Goal: Information Seeking & Learning: Find contact information

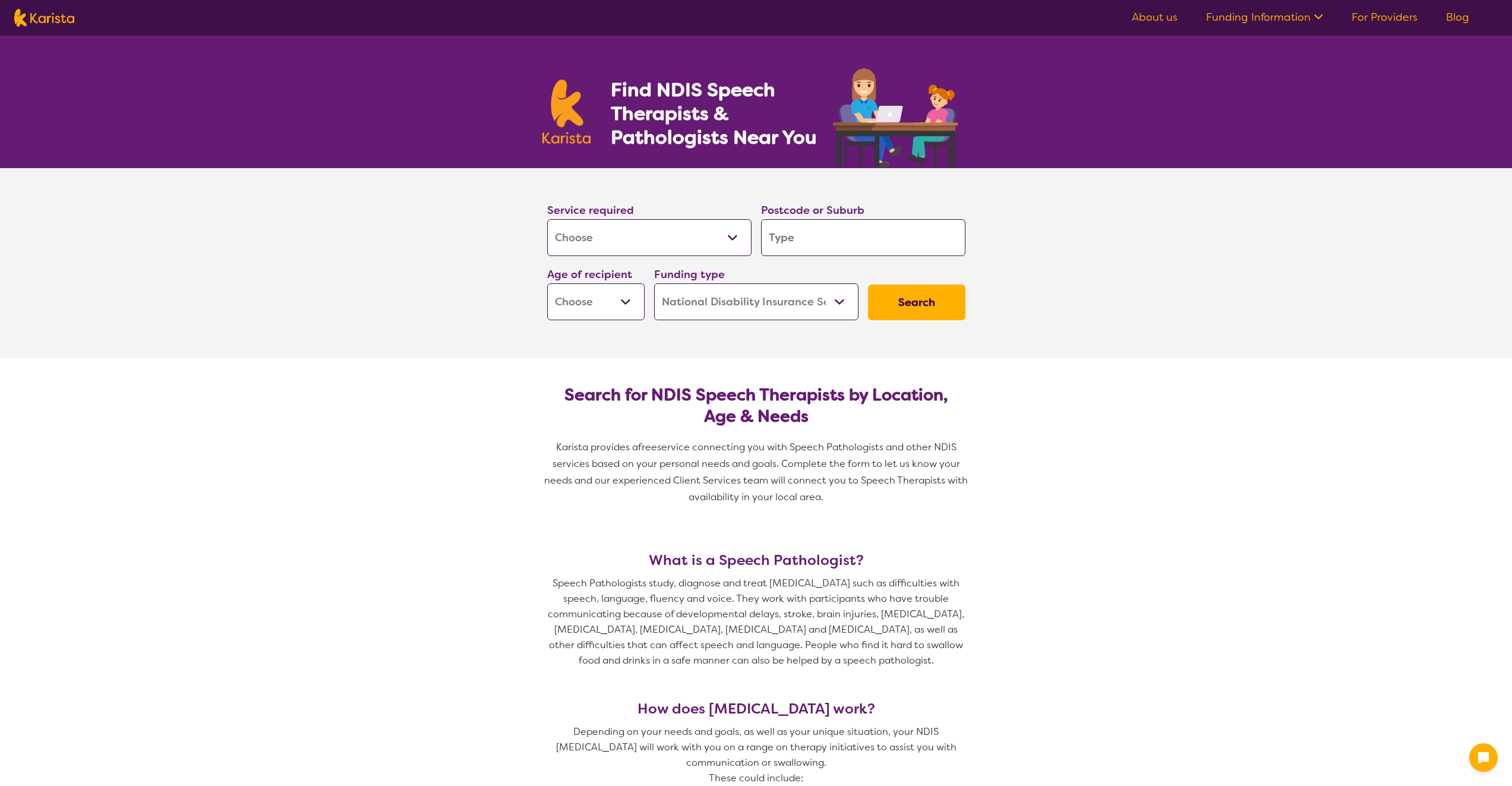
select select "[MEDICAL_DATA]"
select select "NDIS"
select select "[MEDICAL_DATA]"
select select "NDIS"
click at [687, 244] on select "Allied Health Assistant Assessment ([MEDICAL_DATA] or [MEDICAL_DATA]) Behaviour…" at bounding box center [649, 237] width 205 height 37
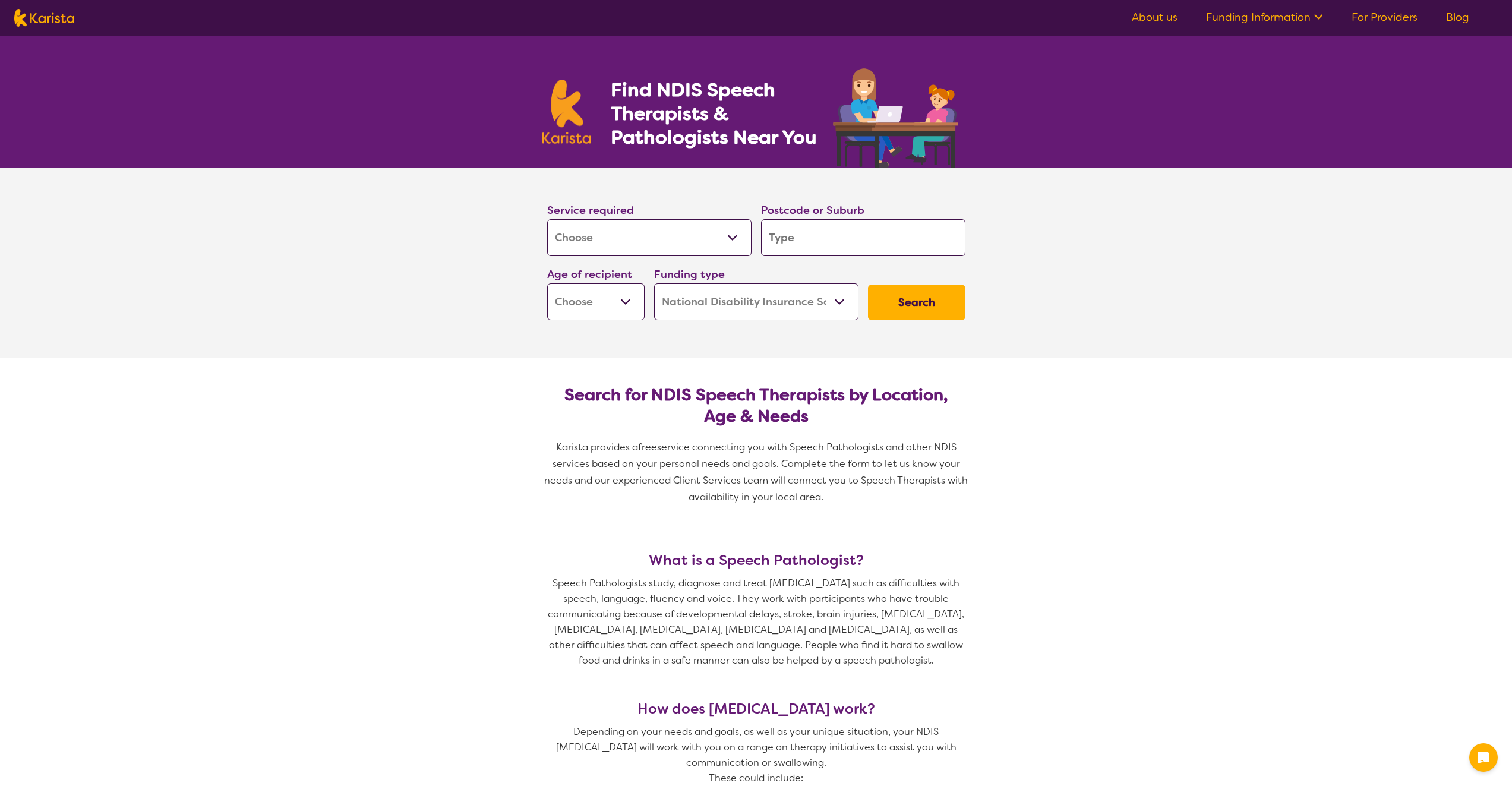
click at [844, 242] on input "search" at bounding box center [863, 237] width 205 height 37
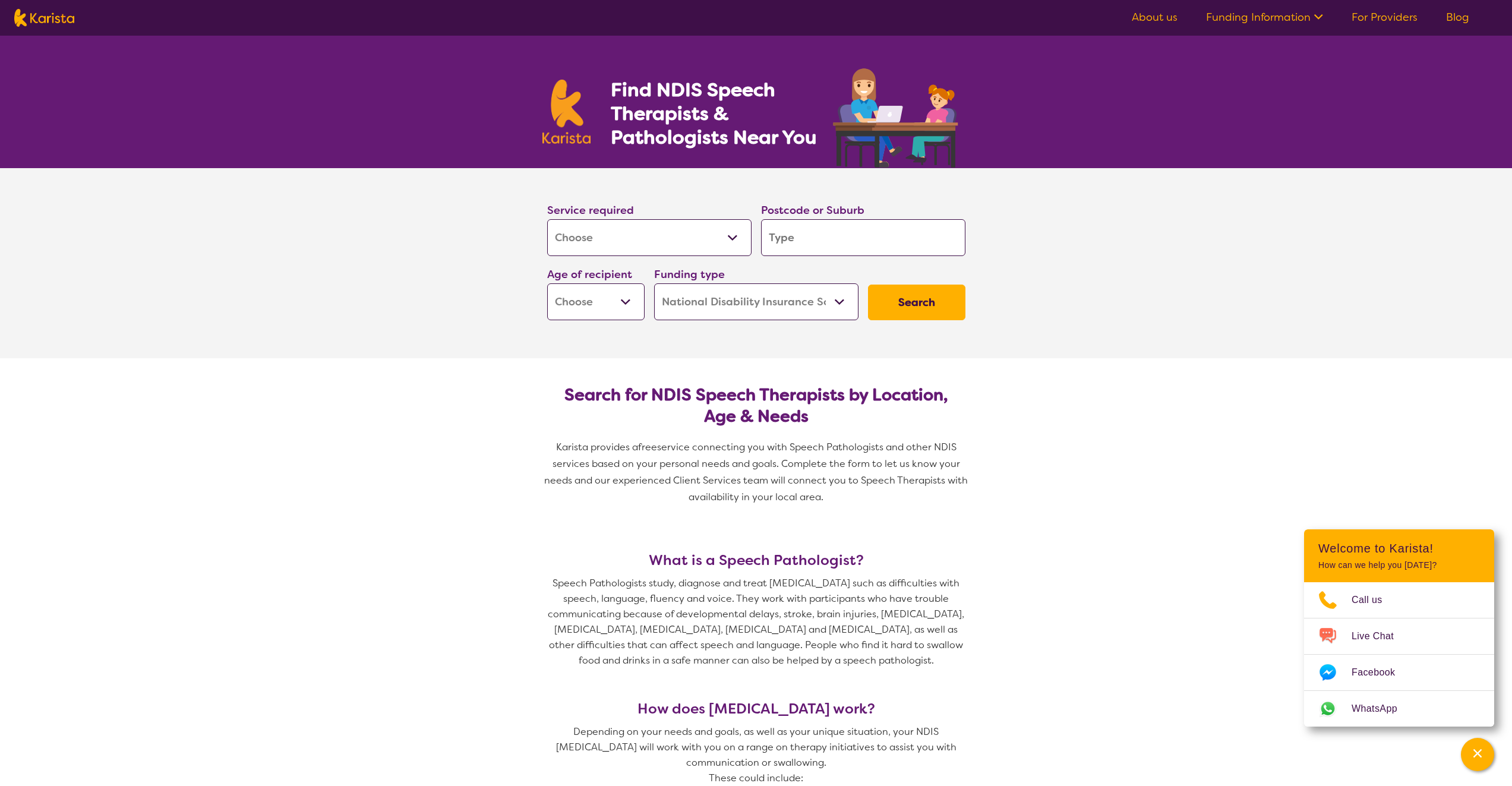
type input "3"
type input "30"
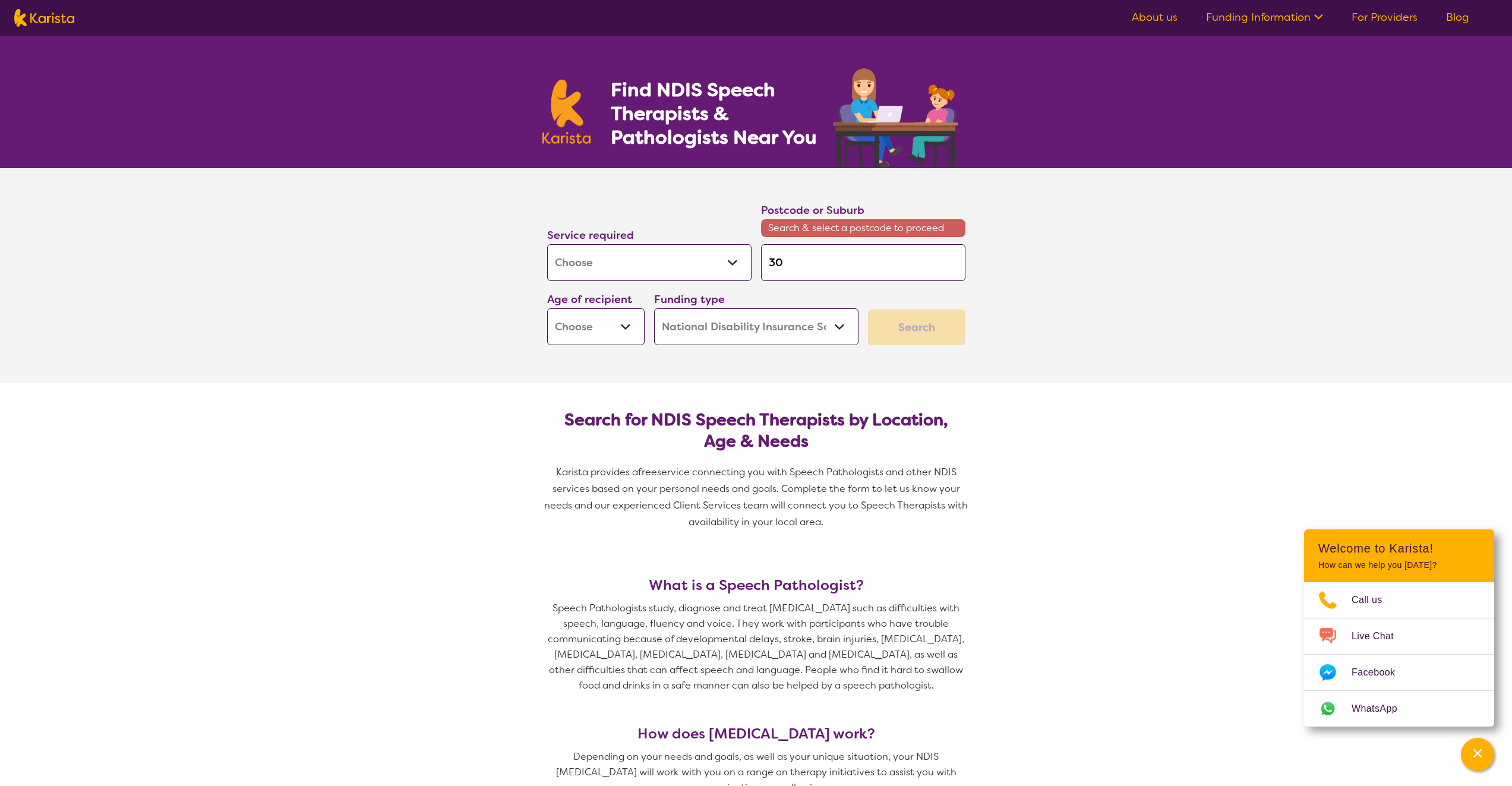
type input "306"
type input "3064"
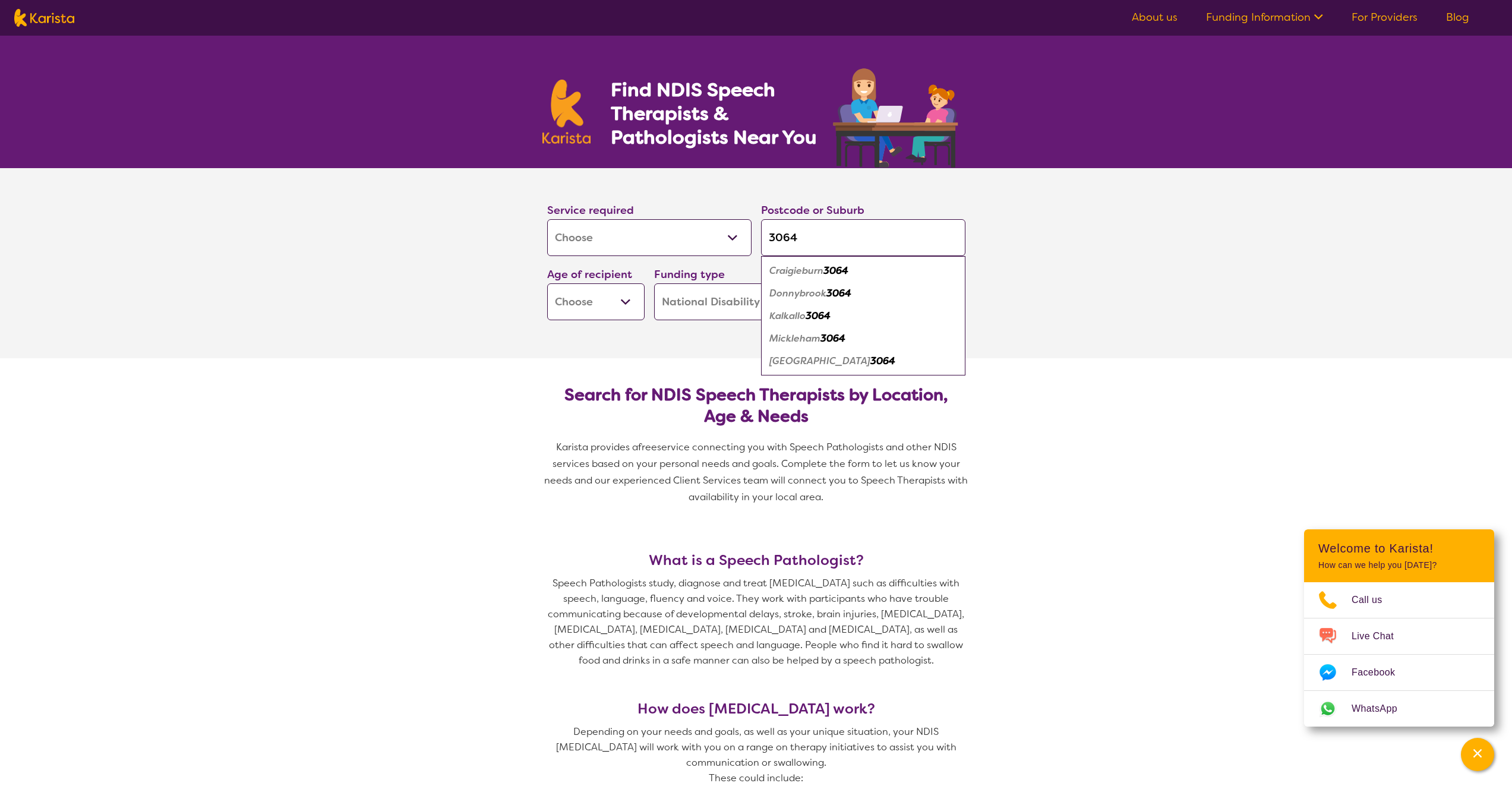
type input "3064"
click at [816, 264] on em "Craigieburn" at bounding box center [796, 270] width 54 height 13
click at [596, 296] on select "Early Childhood - 0 to 9 Child - 10 to 11 Adolescent - 12 to 17 Adult - 18 to 6…" at bounding box center [596, 301] width 97 height 37
select select "EC"
click at [547, 283] on select "Early Childhood - 0 to 9 Child - 10 to 11 Adolescent - 12 to 17 Adult - 18 to 6…" at bounding box center [596, 301] width 97 height 37
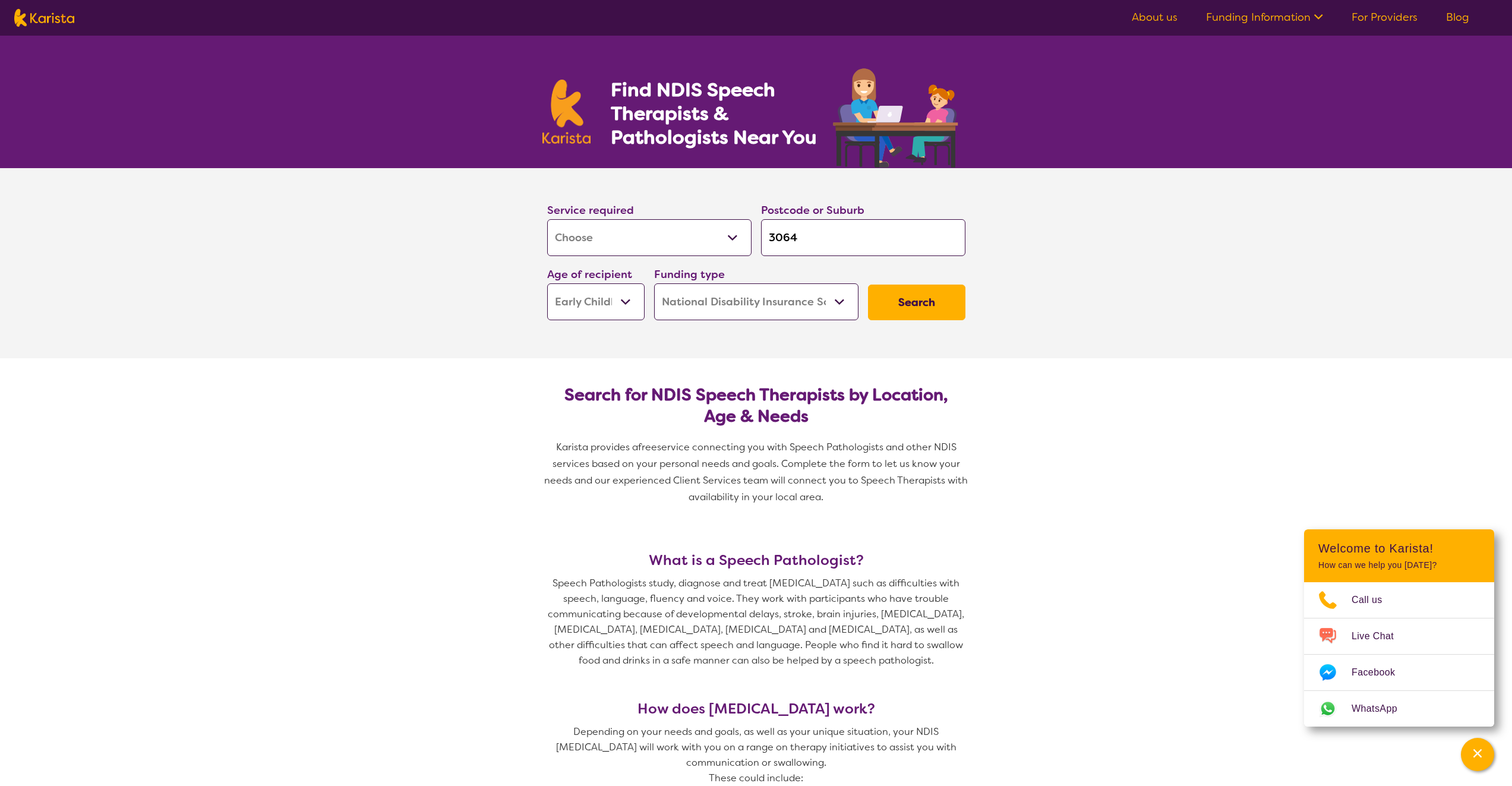
select select "EC"
click at [555, 306] on select "Early Childhood - 0 to 9 Child - 10 to 11 Adolescent - 12 to 17 Adult - 18 to 6…" at bounding box center [596, 301] width 97 height 37
click at [573, 308] on select "Early Childhood - 0 to 9 Child - 10 to 11 Adolescent - 12 to 17 Adult - 18 to 6…" at bounding box center [596, 301] width 97 height 37
click at [778, 303] on select "Home Care Package (HCP) National Disability Insurance Scheme (NDIS) I don't know" at bounding box center [756, 301] width 205 height 37
click at [775, 304] on select "Home Care Package (HCP) National Disability Insurance Scheme (NDIS) I don't know" at bounding box center [756, 301] width 205 height 37
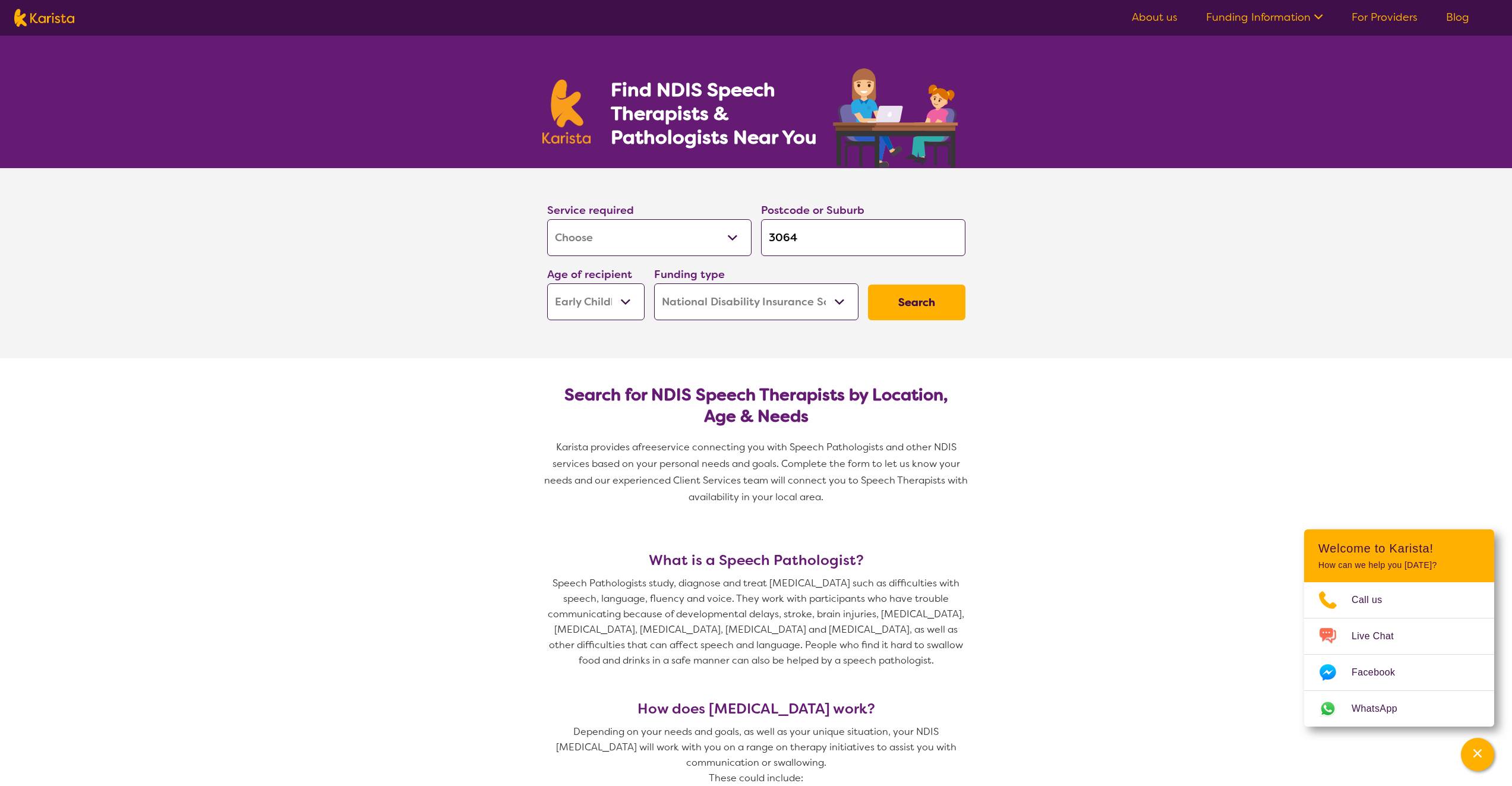
click at [913, 305] on button "Search" at bounding box center [916, 302] width 97 height 35
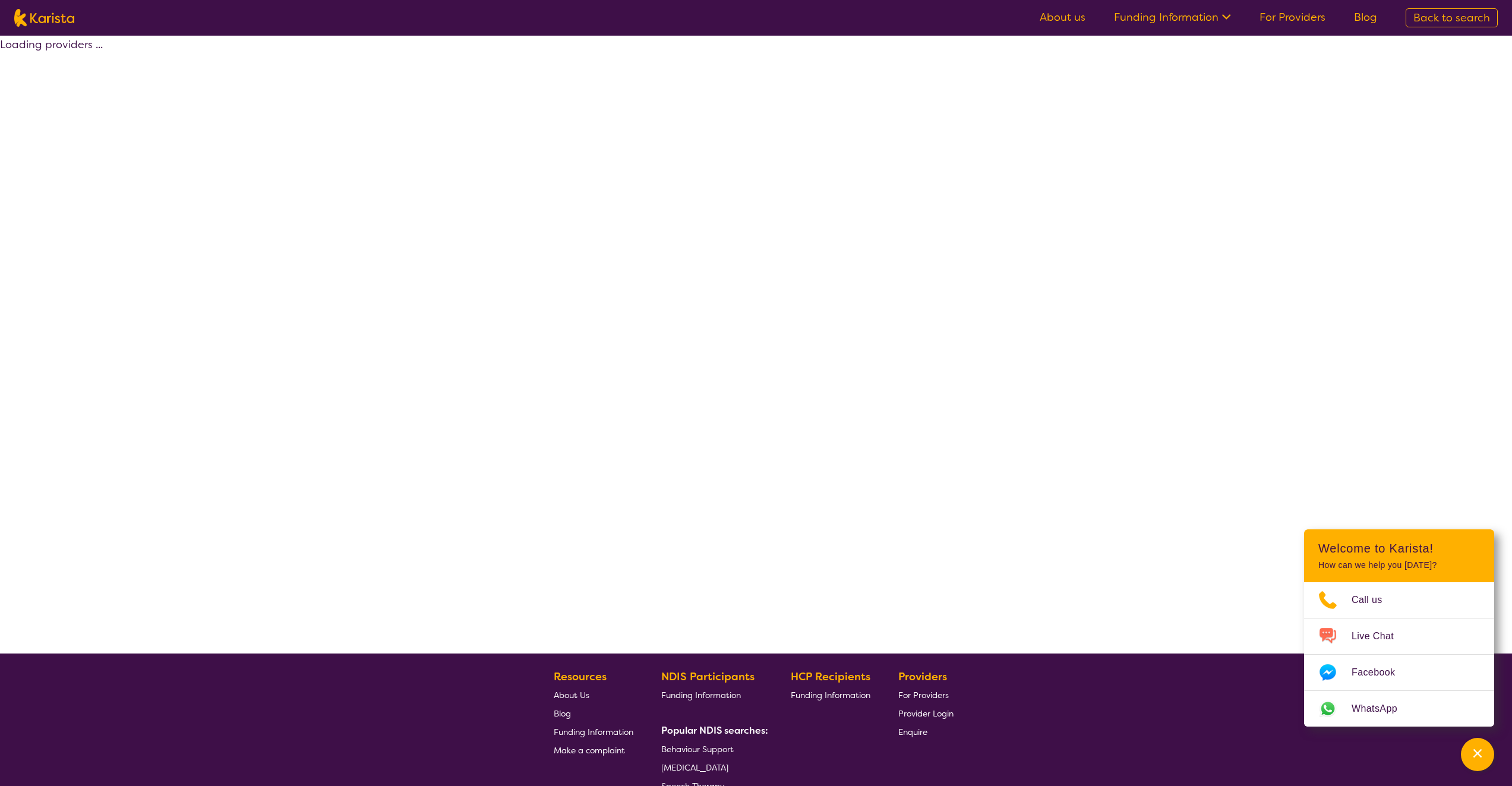
select select "by_score"
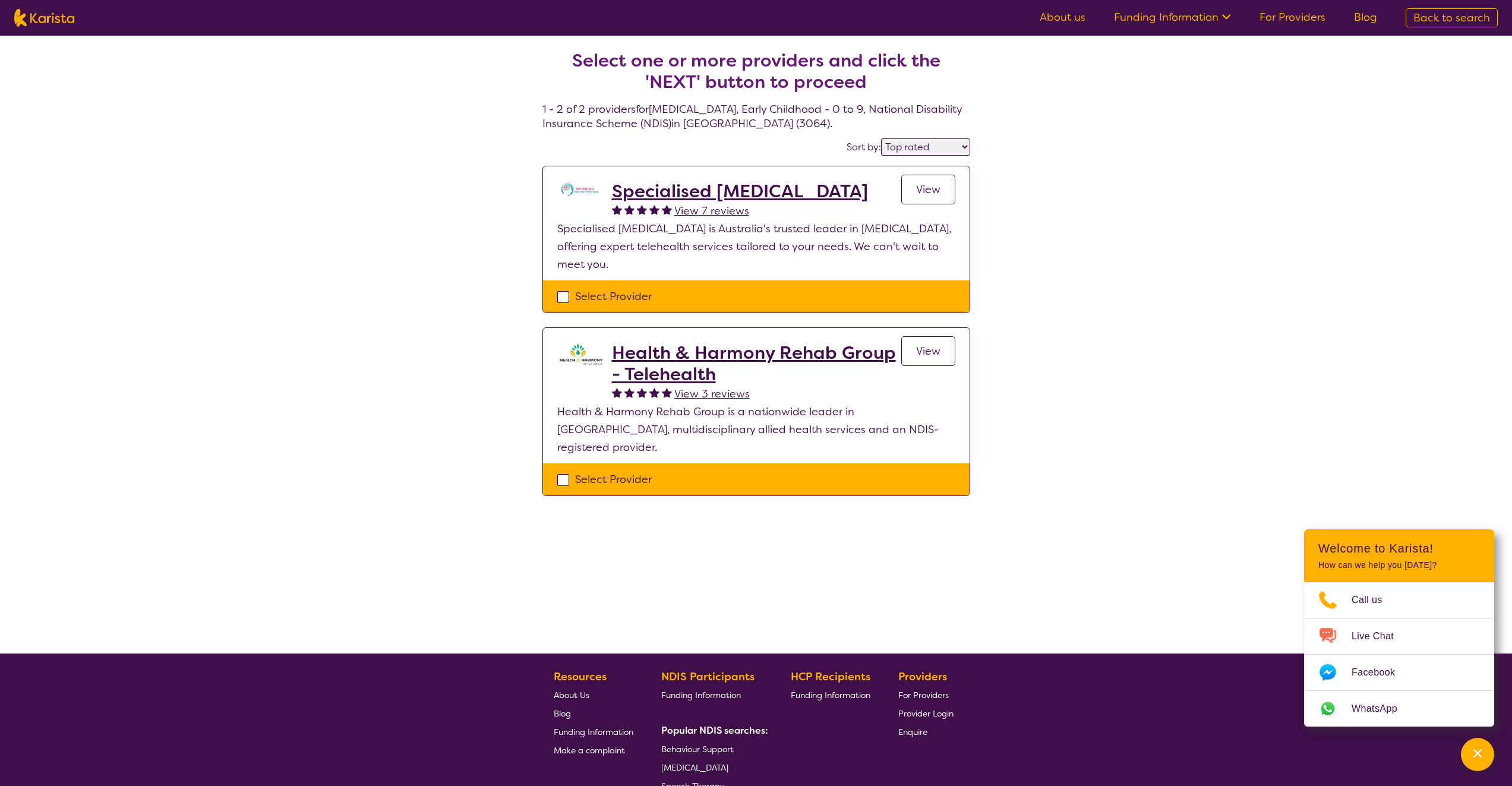
click at [798, 188] on h2 "Specialised [MEDICAL_DATA]" at bounding box center [740, 191] width 256 height 22
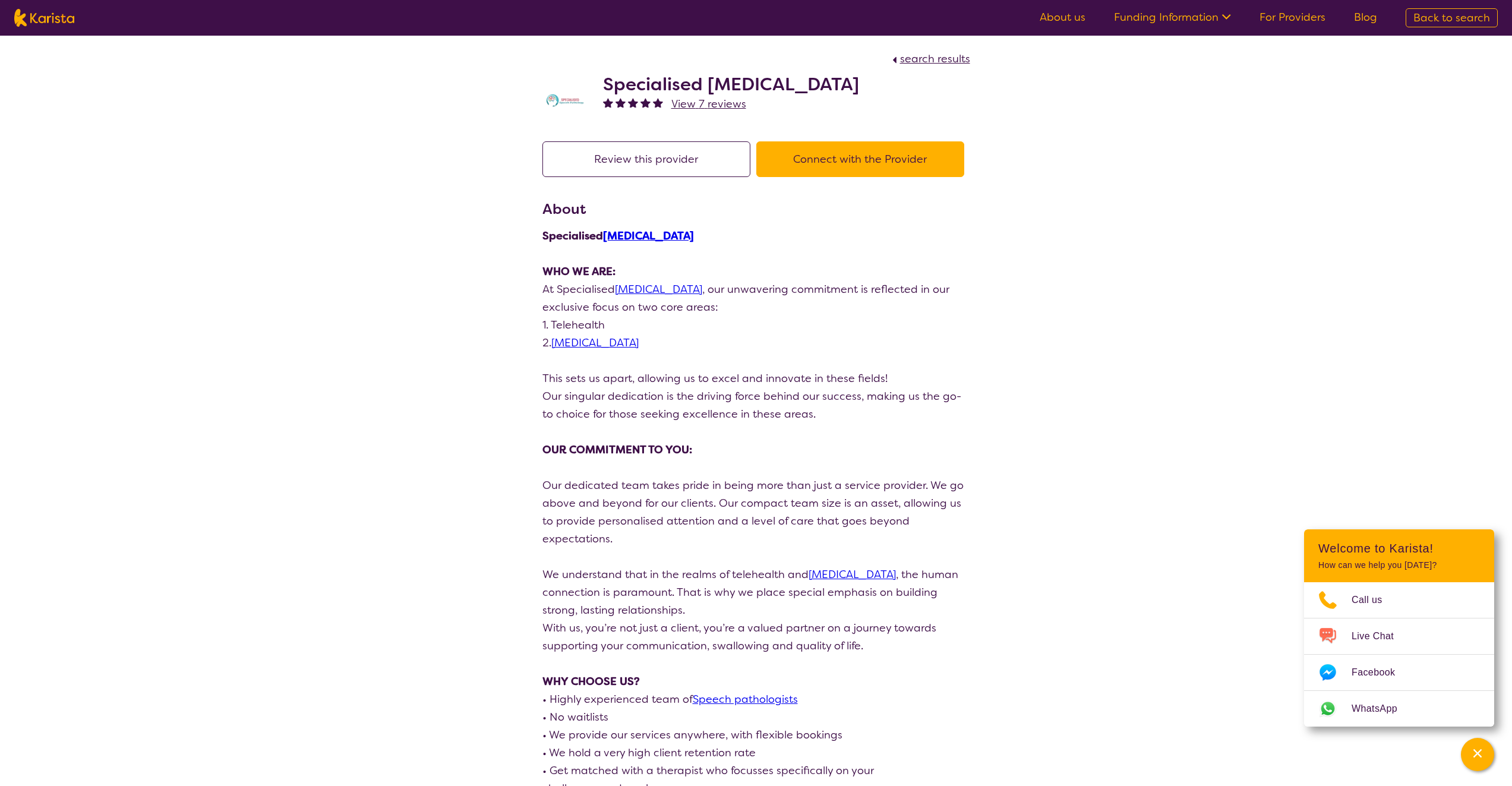
select select "by_score"
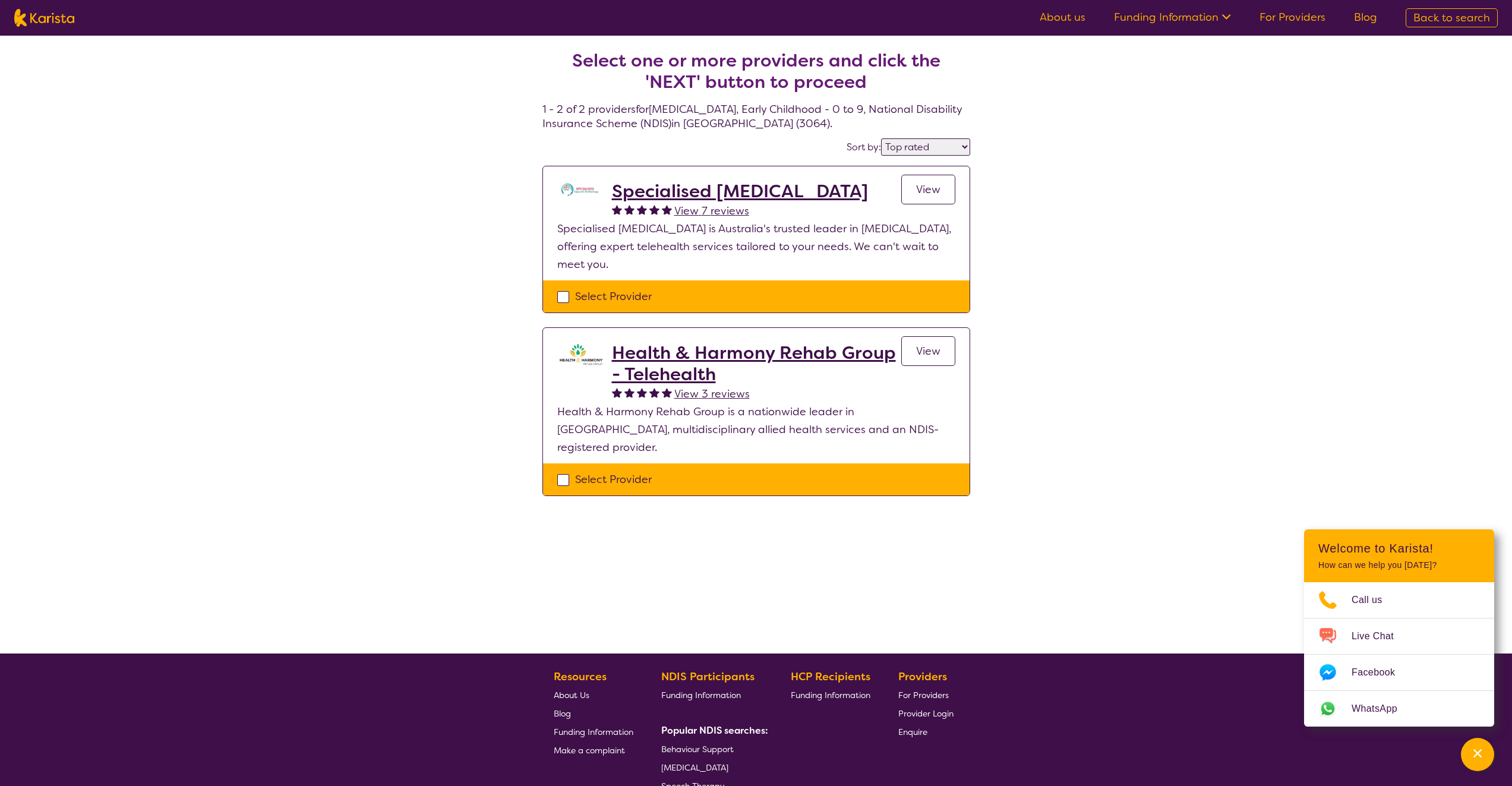
select select "[MEDICAL_DATA]"
select select "EC"
select select "NDIS"
select select "[MEDICAL_DATA]"
select select "EC"
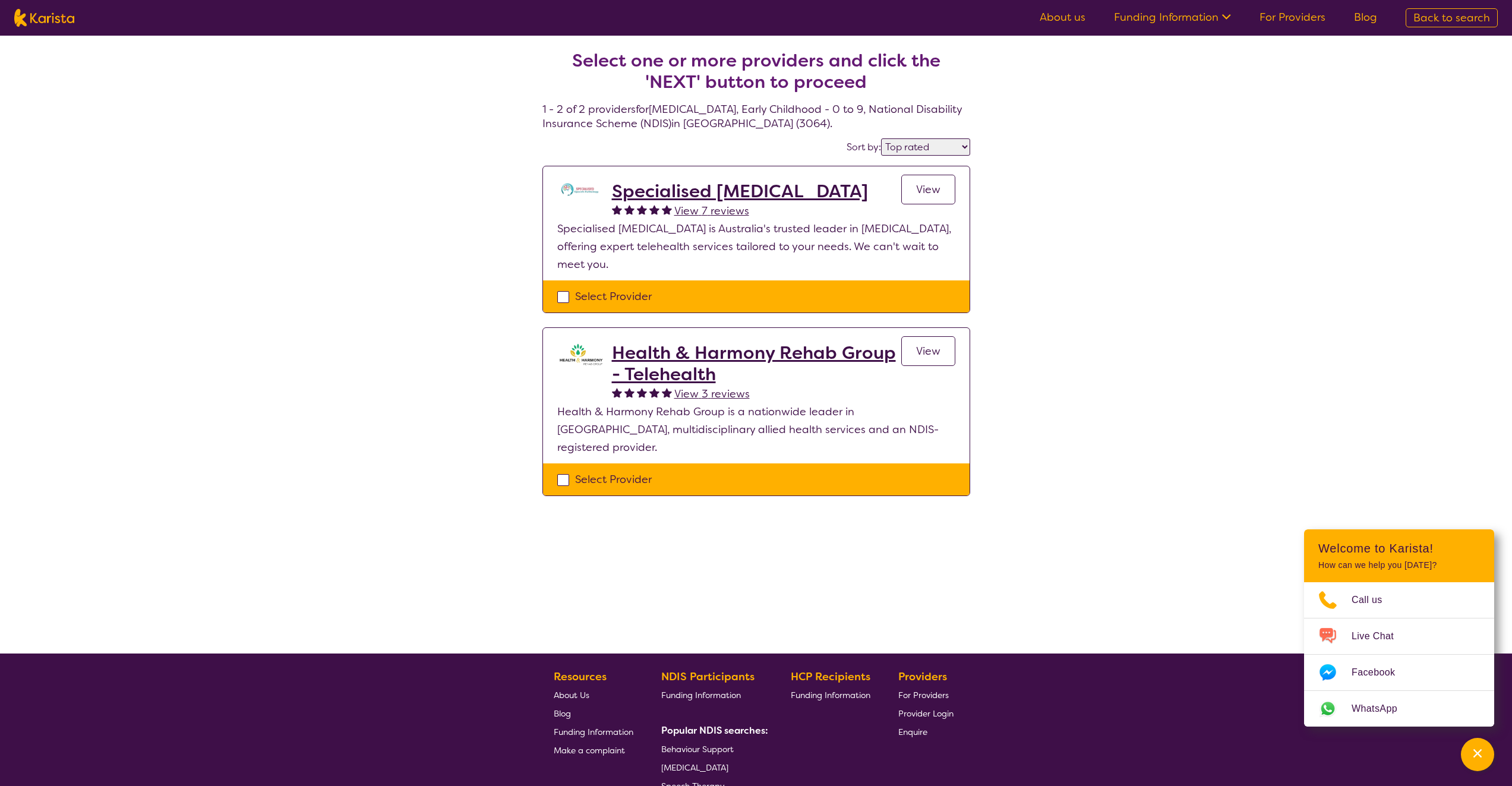
select select "NDIS"
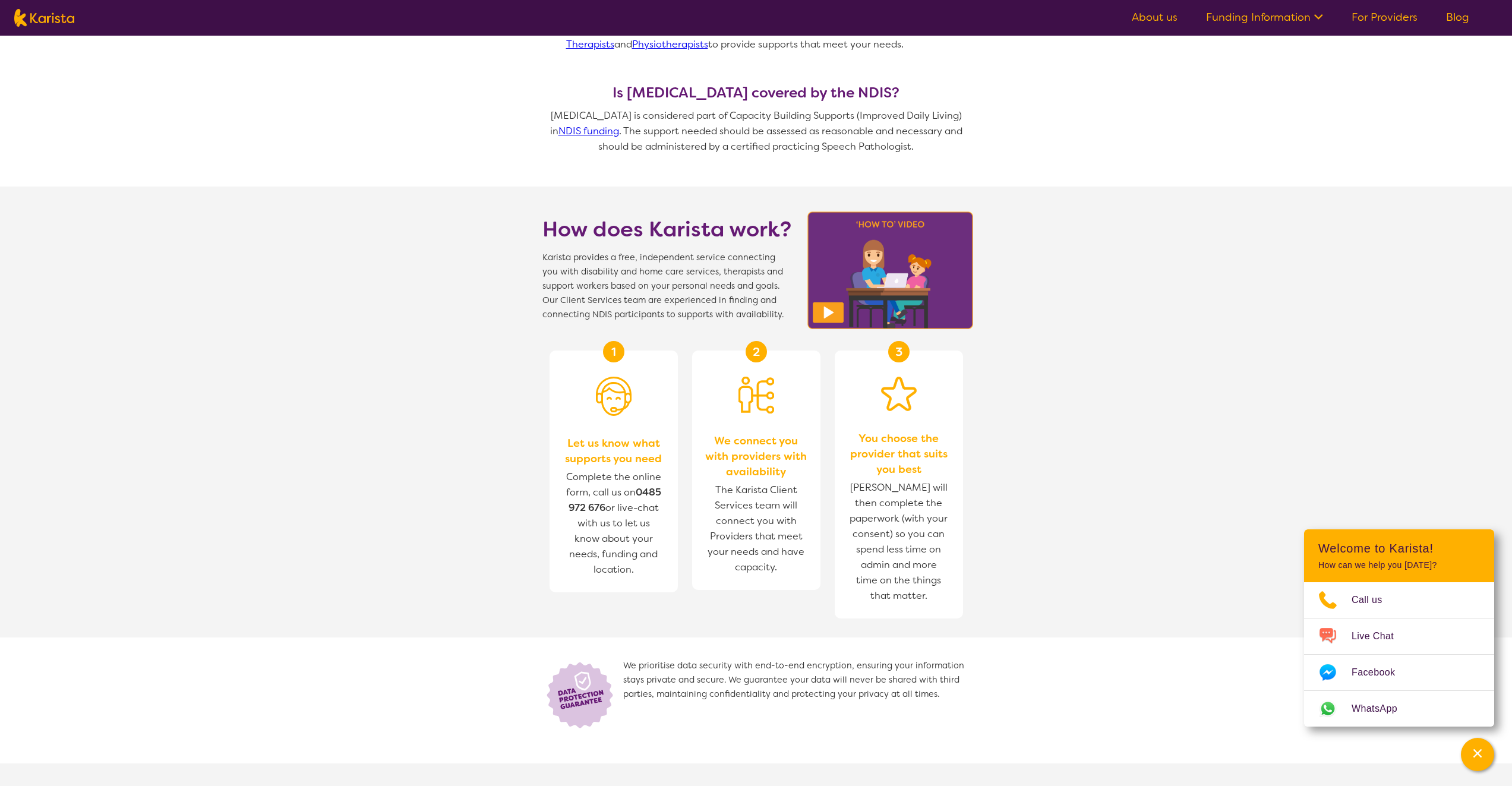
scroll to position [891, 0]
